Goal: Transaction & Acquisition: Download file/media

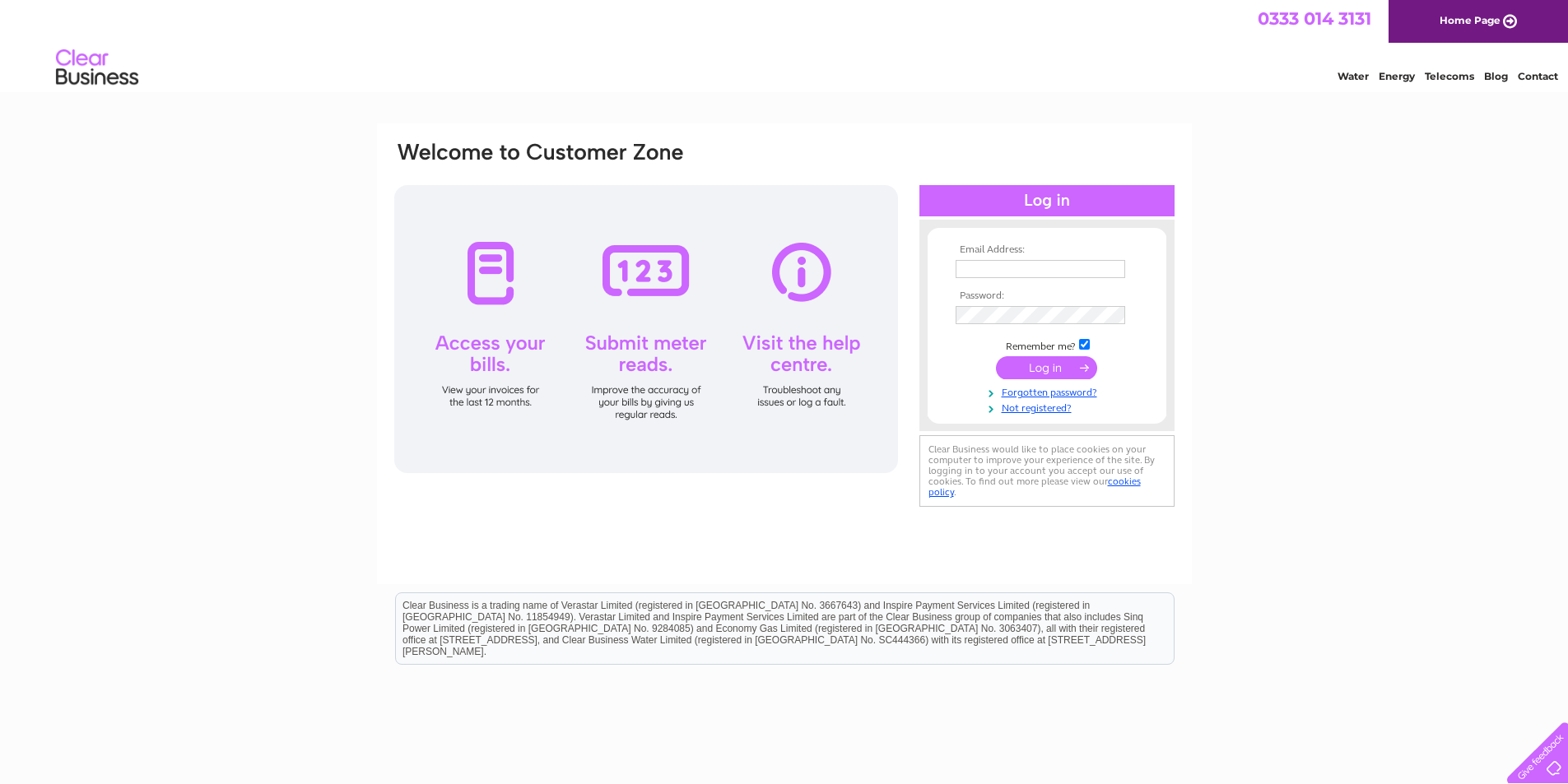
click at [998, 267] on input "text" at bounding box center [1040, 269] width 169 height 18
paste input "kevinkrasnichi@gmail.com"
type input "kevinkrasnichi@gmail.com"
click at [1048, 373] on input "submit" at bounding box center [1046, 368] width 101 height 23
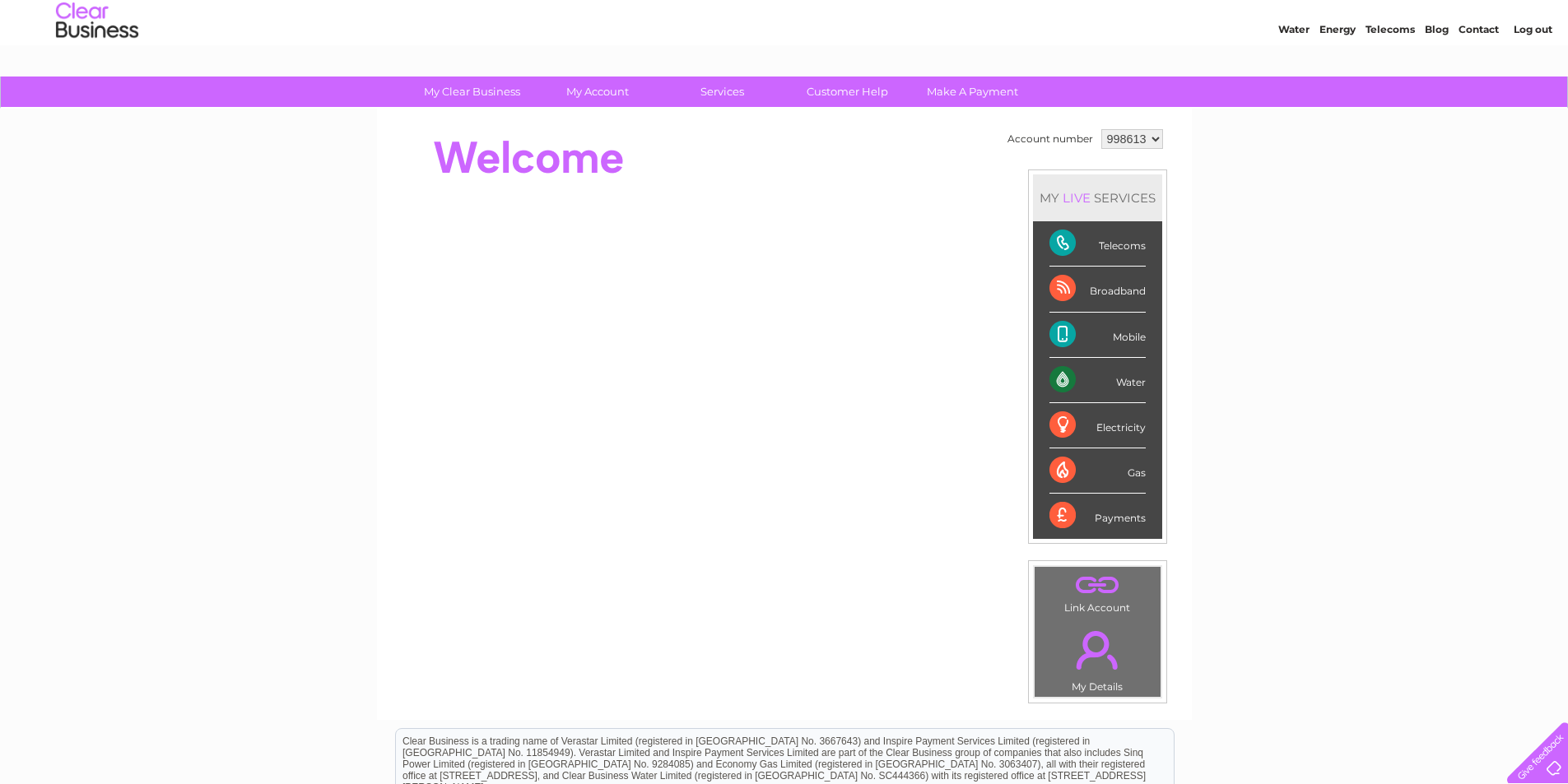
scroll to position [30, 0]
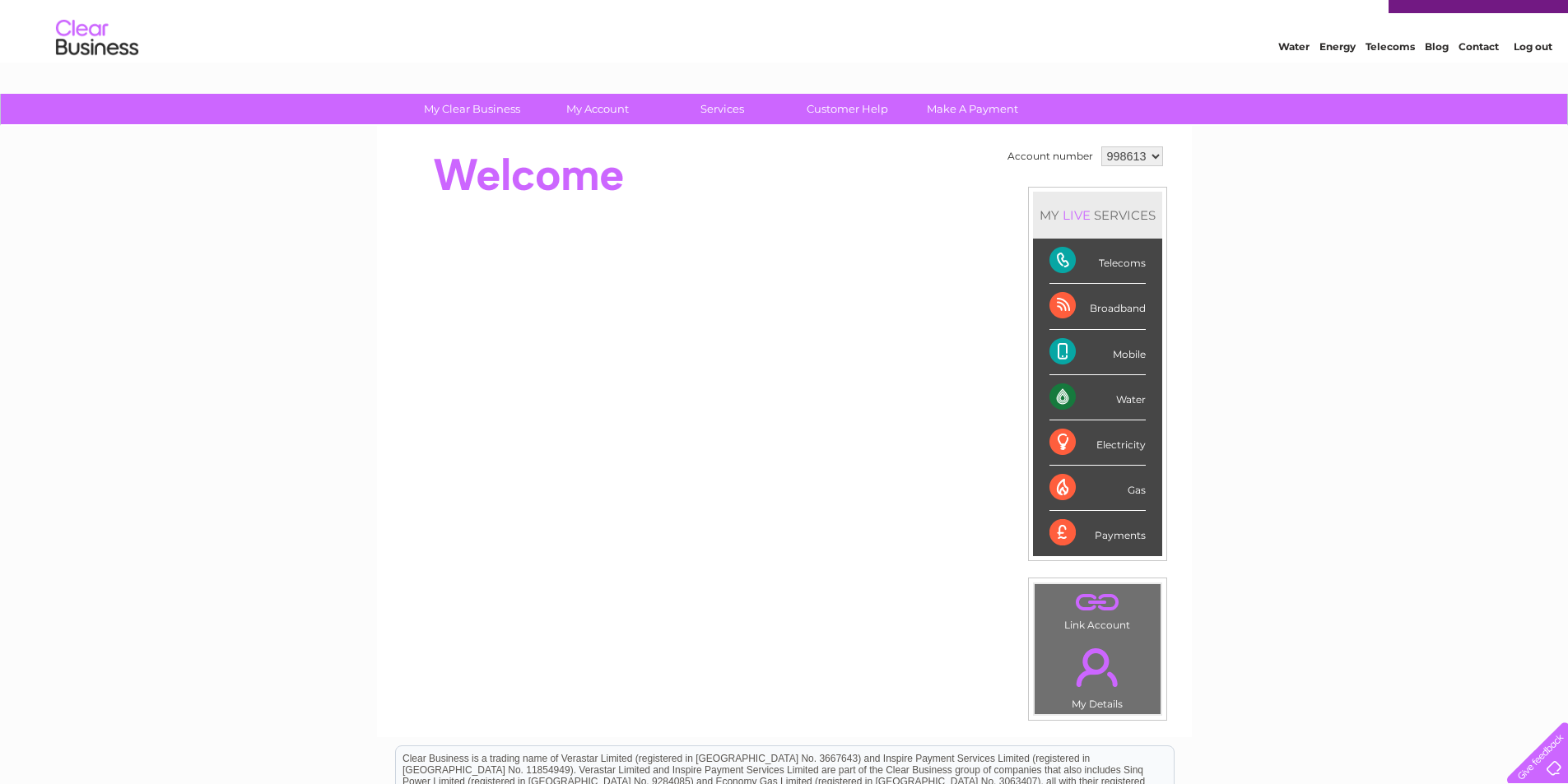
click at [1102, 272] on div "Telecoms" at bounding box center [1098, 260] width 96 height 45
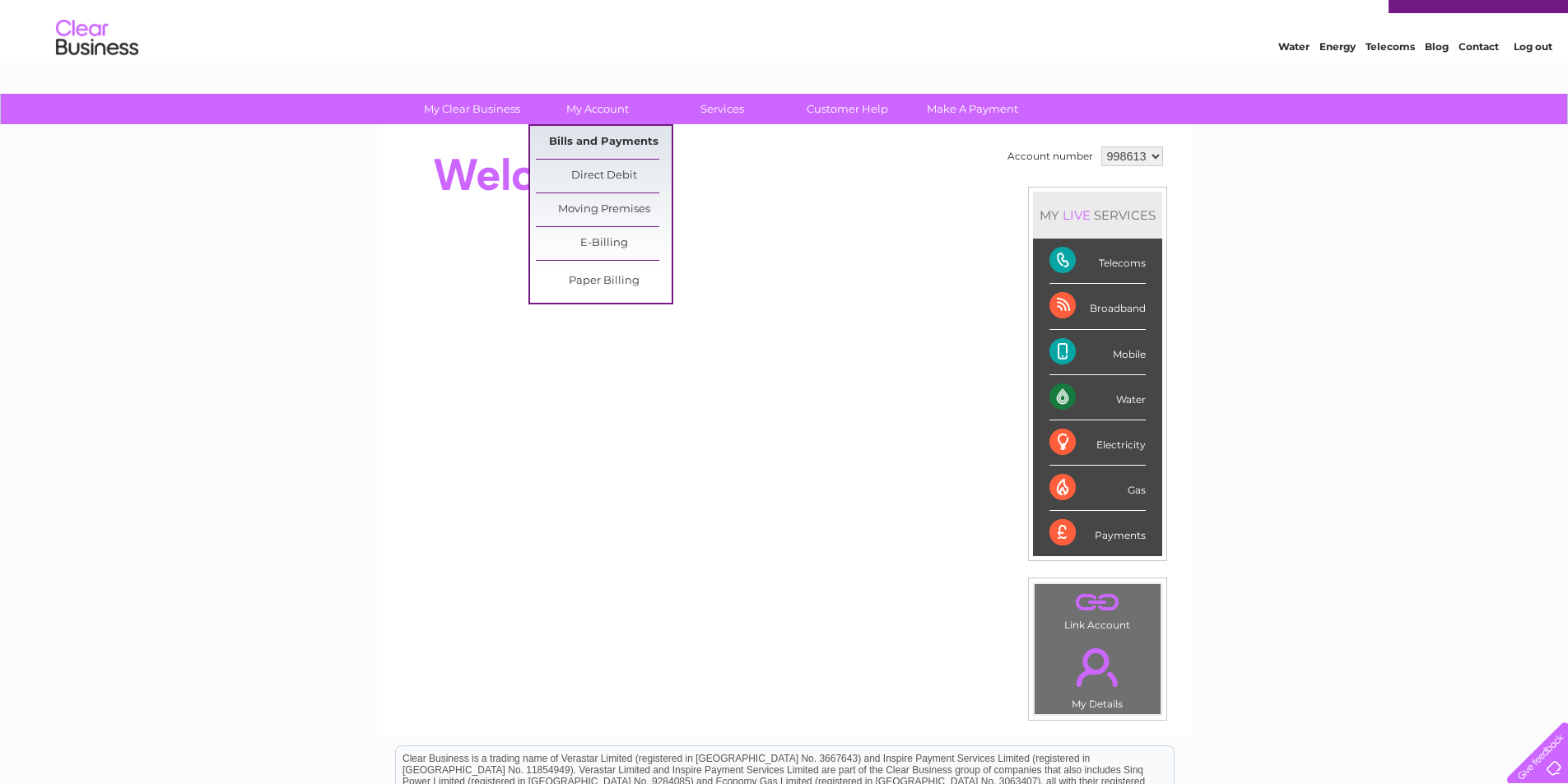
click at [614, 141] on link "Bills and Payments" at bounding box center [603, 142] width 136 height 33
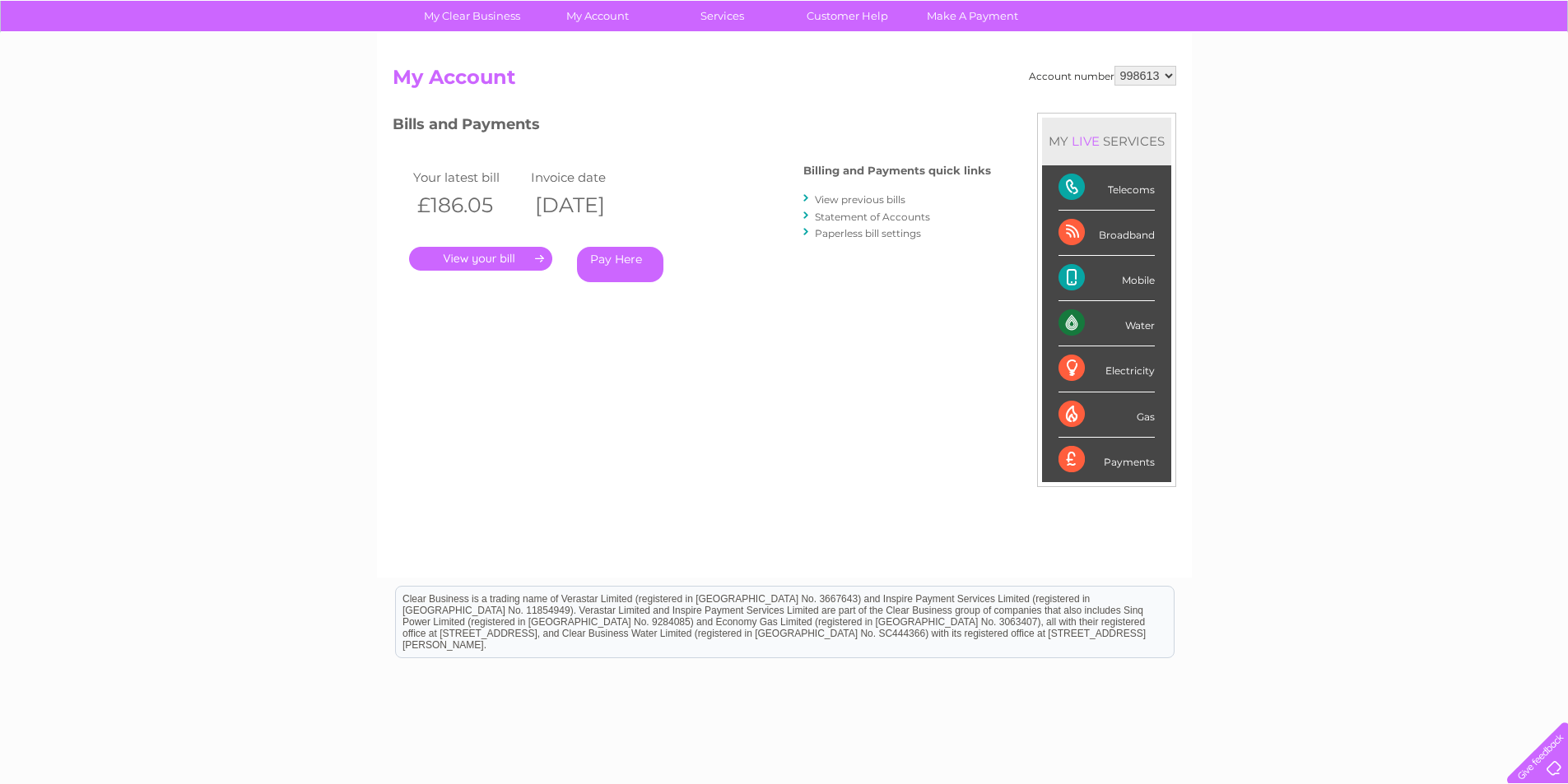
scroll to position [45, 0]
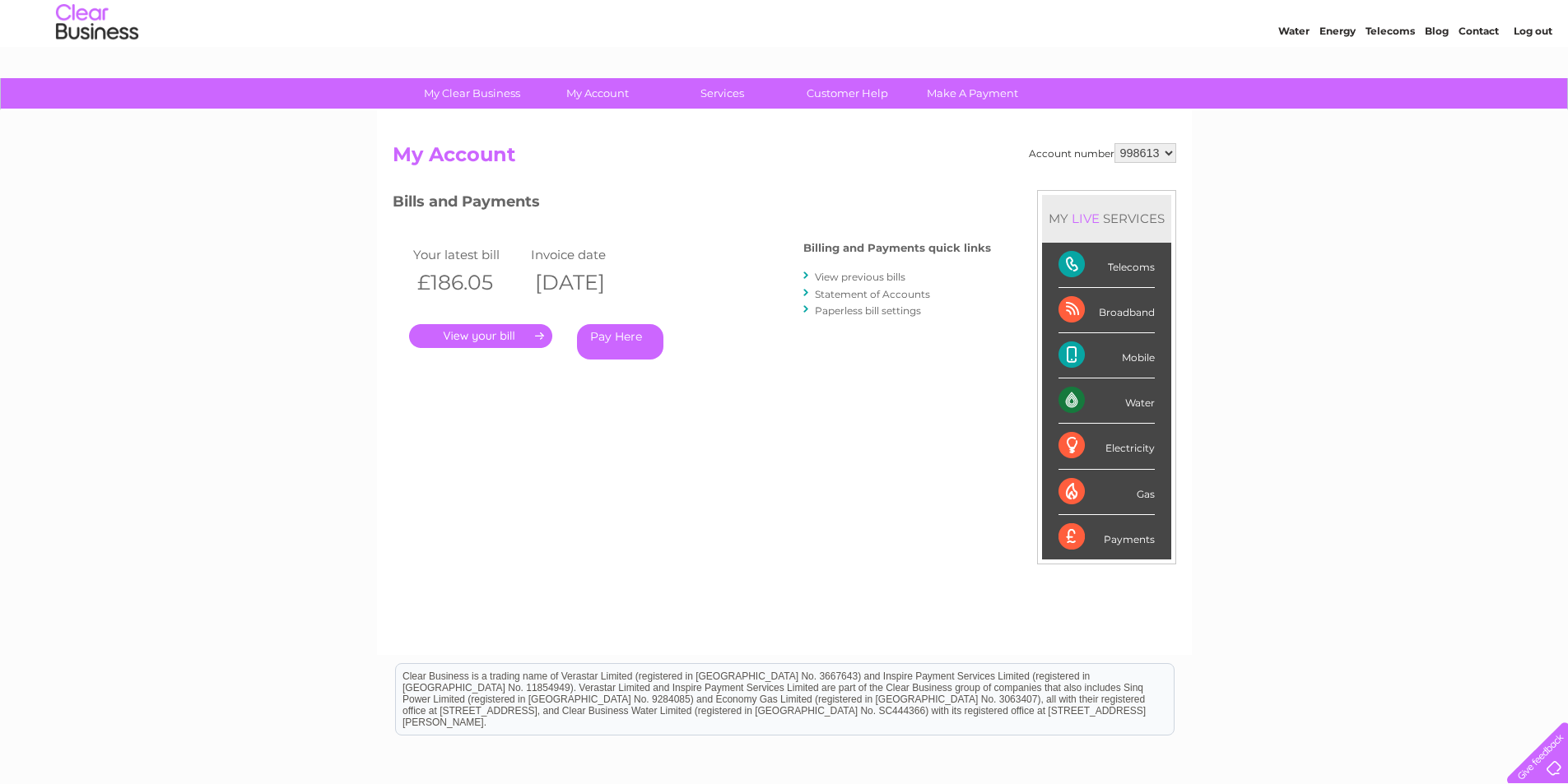
click at [510, 331] on link "." at bounding box center [481, 335] width 143 height 24
click at [843, 273] on link "View previous bills" at bounding box center [860, 277] width 90 height 12
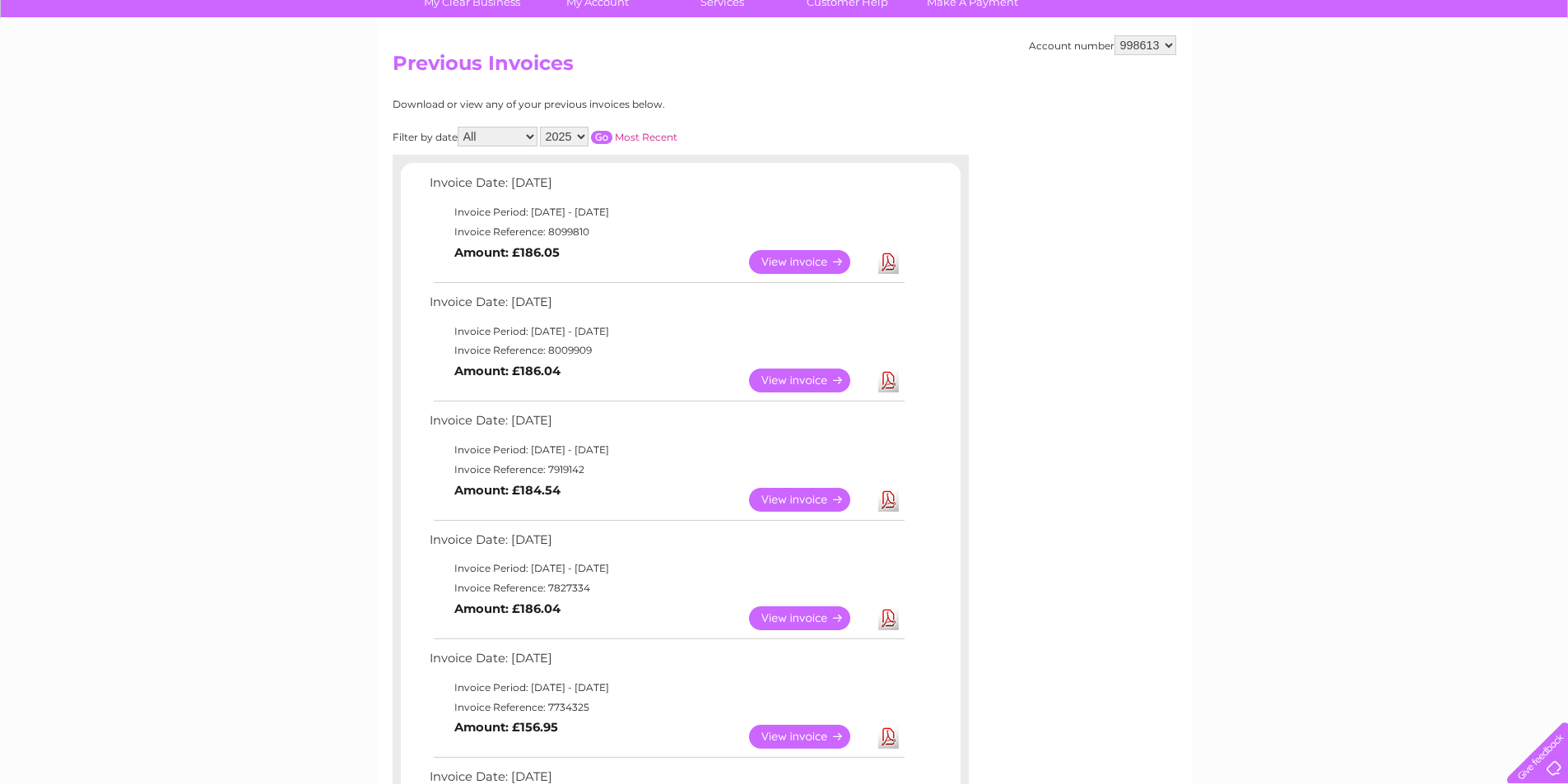
scroll to position [164, 0]
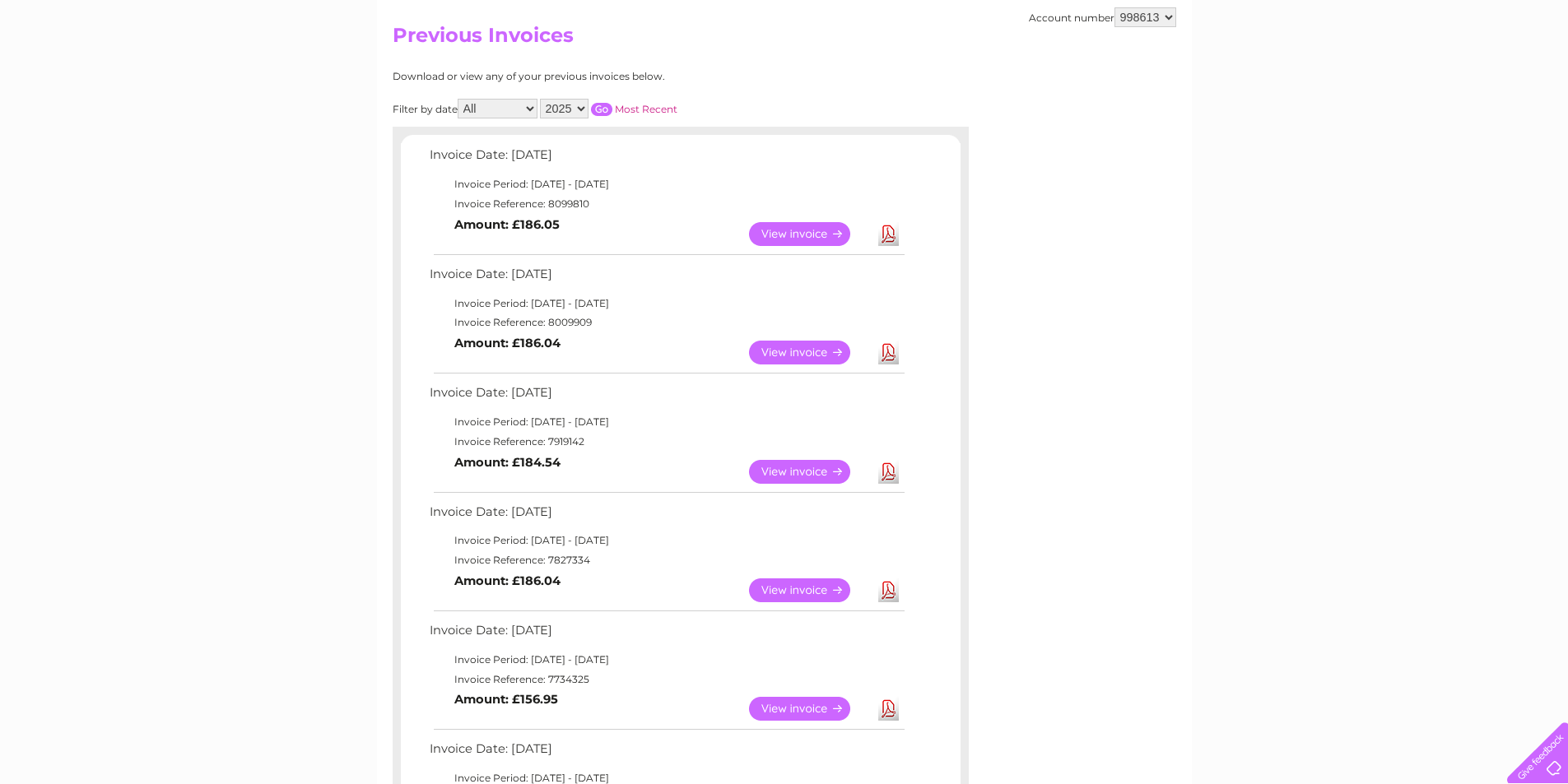
click at [805, 592] on link "View" at bounding box center [809, 590] width 121 height 24
click at [886, 592] on link "Download" at bounding box center [888, 590] width 20 height 24
click at [893, 468] on link "Download" at bounding box center [888, 472] width 20 height 24
click at [890, 357] on link "Download" at bounding box center [888, 352] width 20 height 24
